Goal: Task Accomplishment & Management: Use online tool/utility

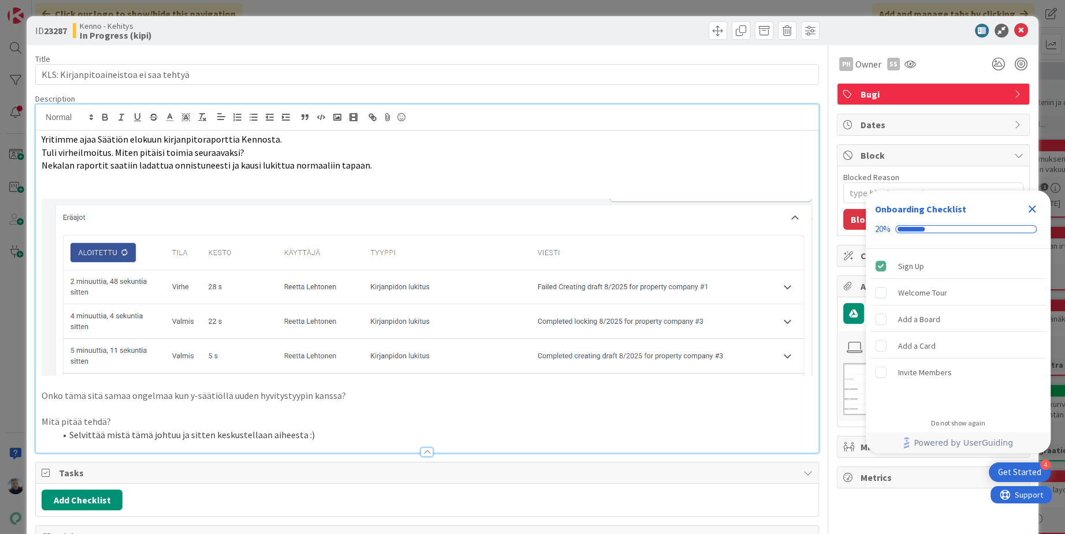
click at [449, 11] on div "ID 23287 Kenno - Kehitys In Progress (kipi) Title 38 / 128 KLS: Kirjanpitoainei…" at bounding box center [532, 267] width 1065 height 534
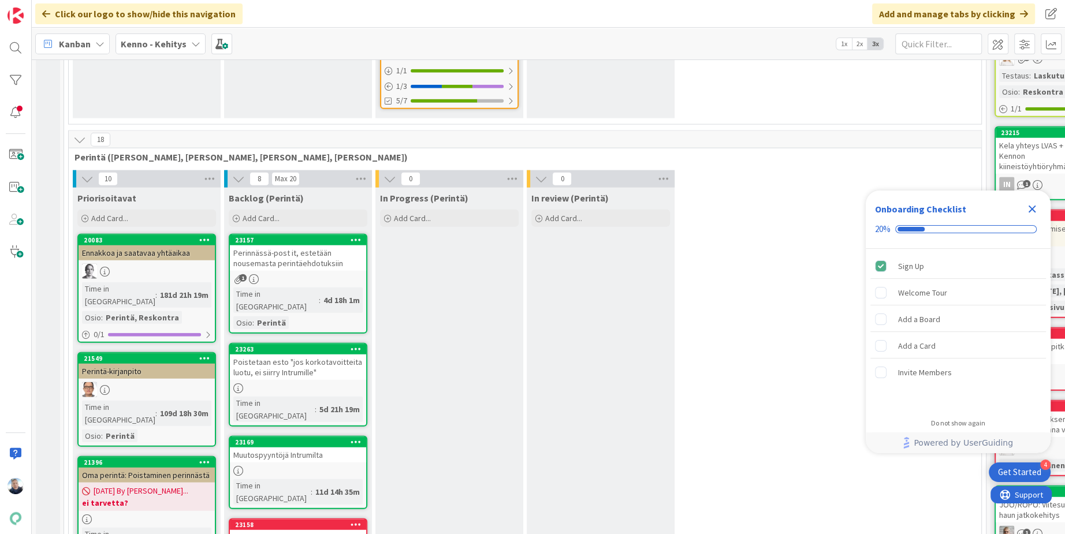
scroll to position [2770, 0]
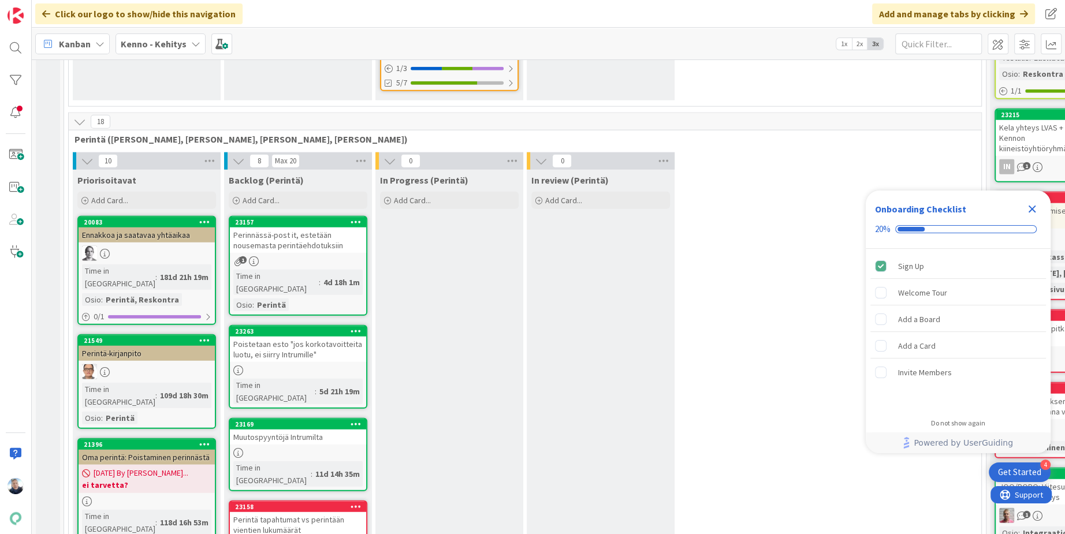
click at [1028, 206] on icon "Close Checklist" at bounding box center [1032, 210] width 8 height 8
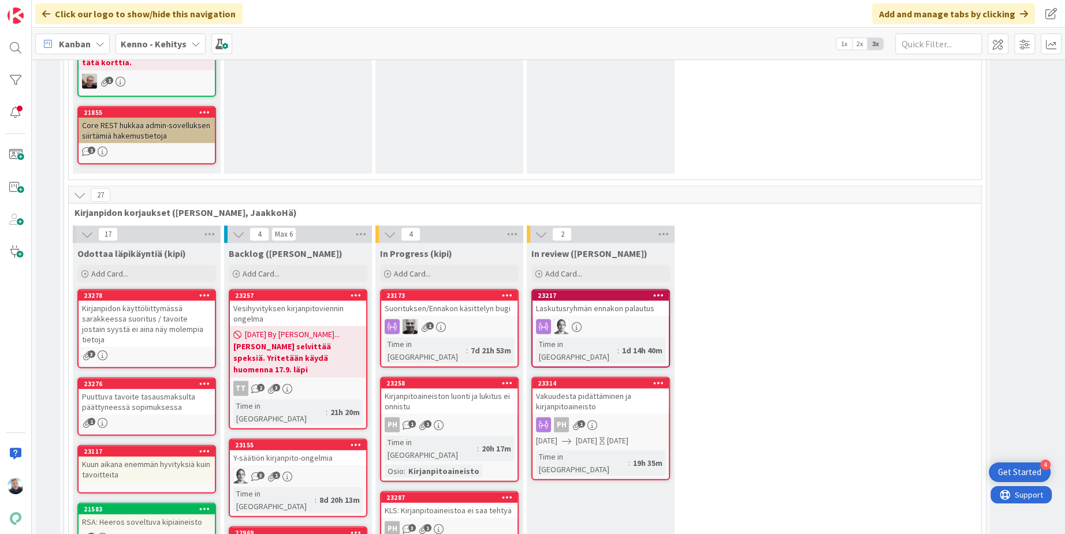
scroll to position [7329, 0]
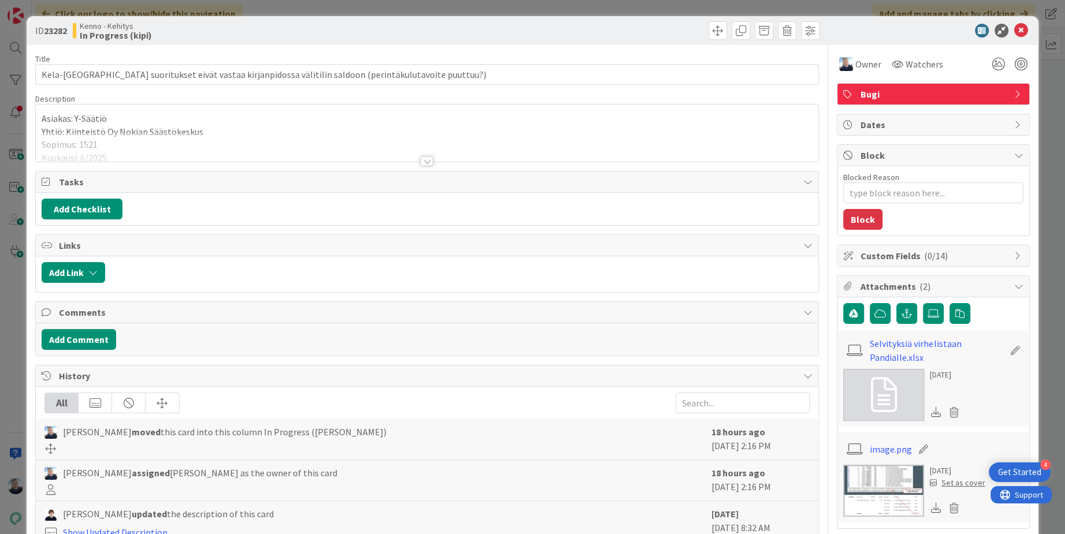
click at [433, 159] on div at bounding box center [426, 156] width 783 height 13
click at [432, 159] on div at bounding box center [426, 160] width 13 height 9
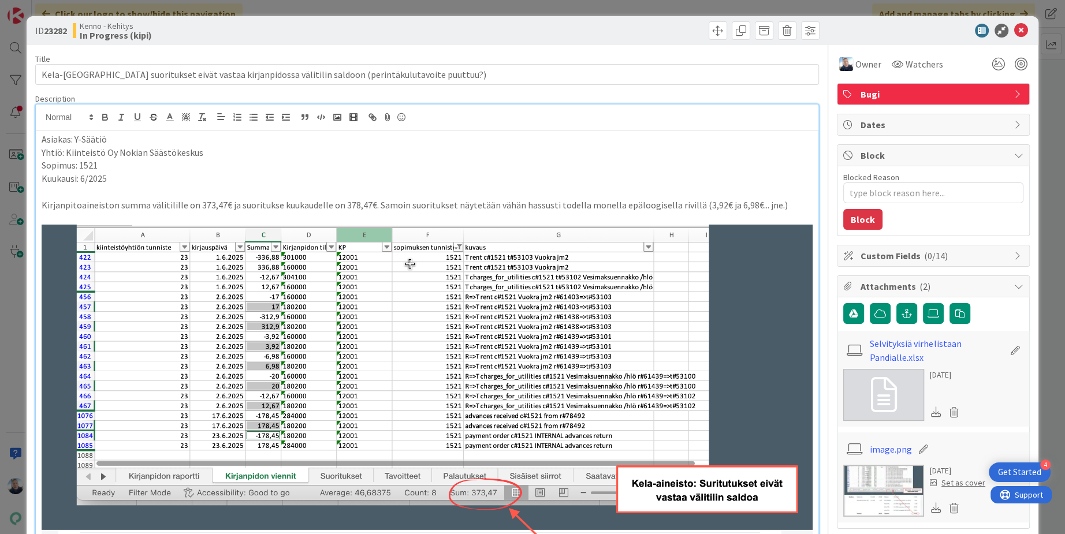
click at [87, 167] on p "Sopimus: 1521" at bounding box center [427, 165] width 771 height 13
copy p "1521"
type textarea "x"
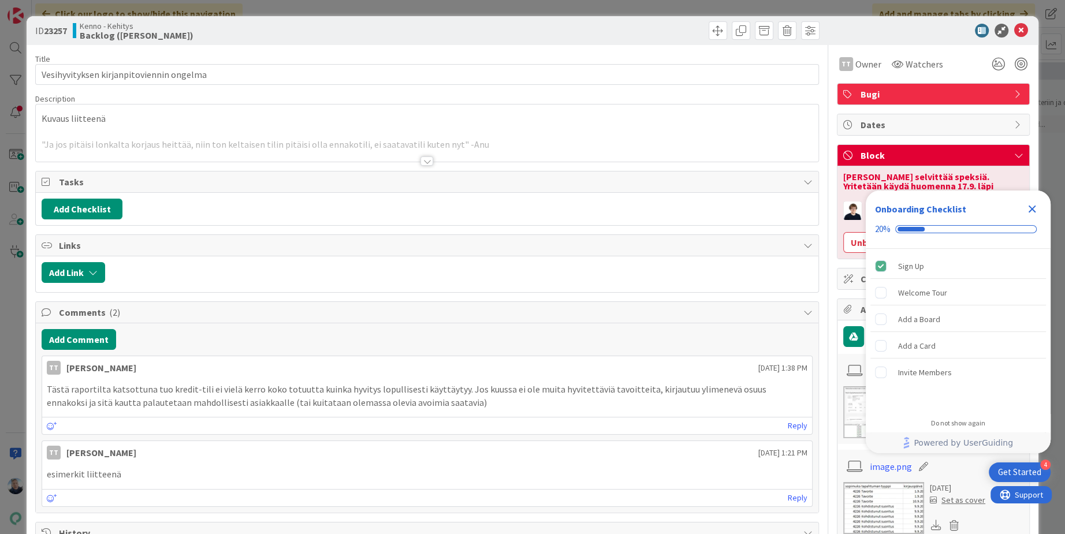
click at [426, 163] on div at bounding box center [426, 160] width 13 height 9
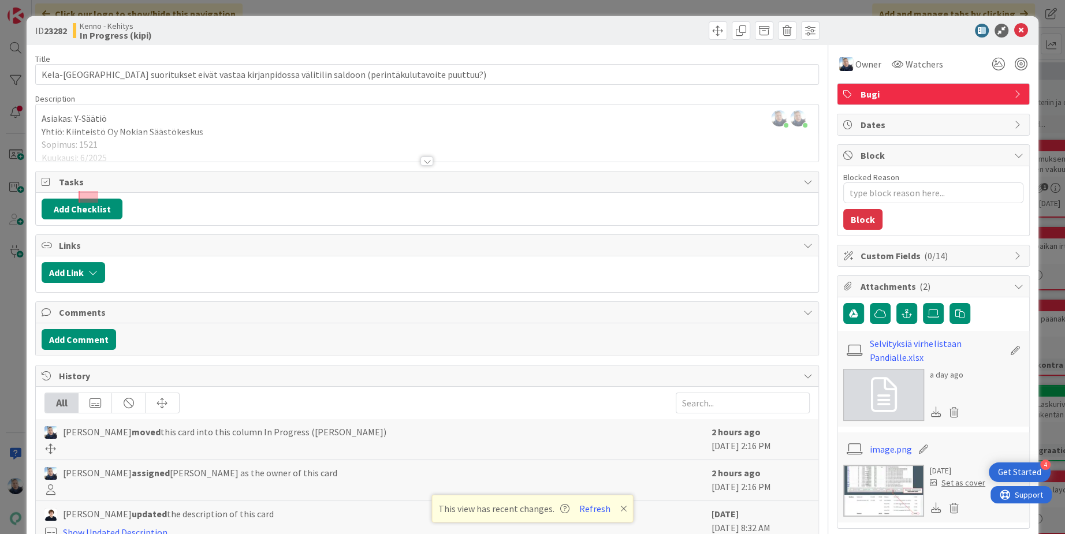
scroll to position [7200, 0]
type textarea "x"
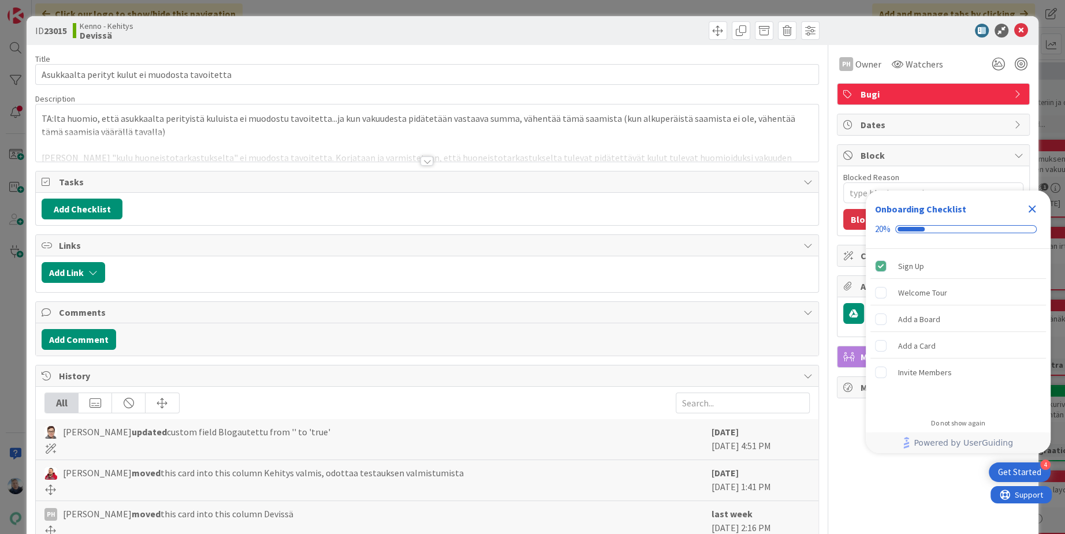
type textarea "x"
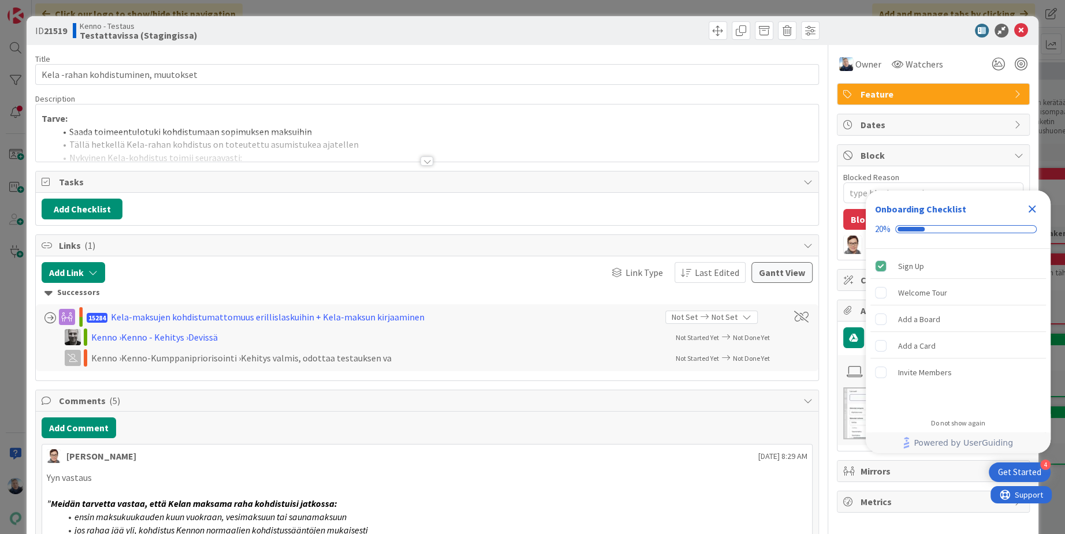
click at [437, 157] on div at bounding box center [427, 146] width 782 height 29
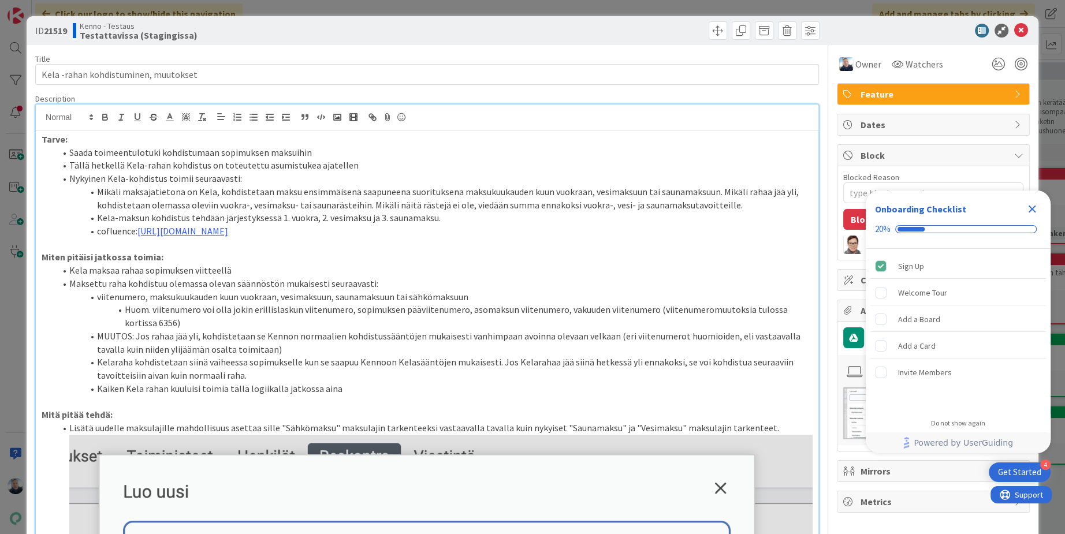
click at [1030, 210] on icon "Close Checklist" at bounding box center [1032, 210] width 8 height 8
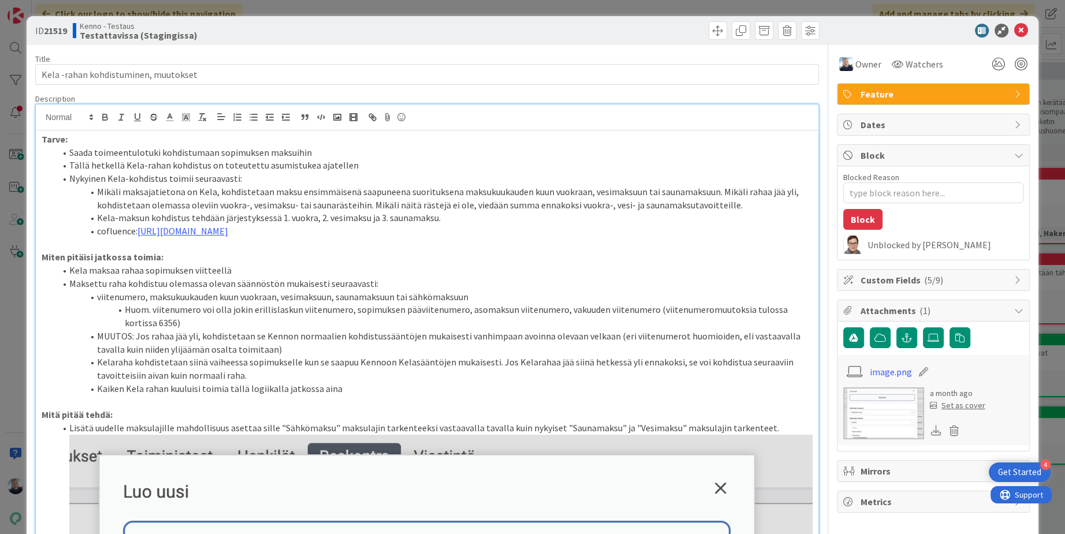
type textarea "x"
